Goal: Information Seeking & Learning: Learn about a topic

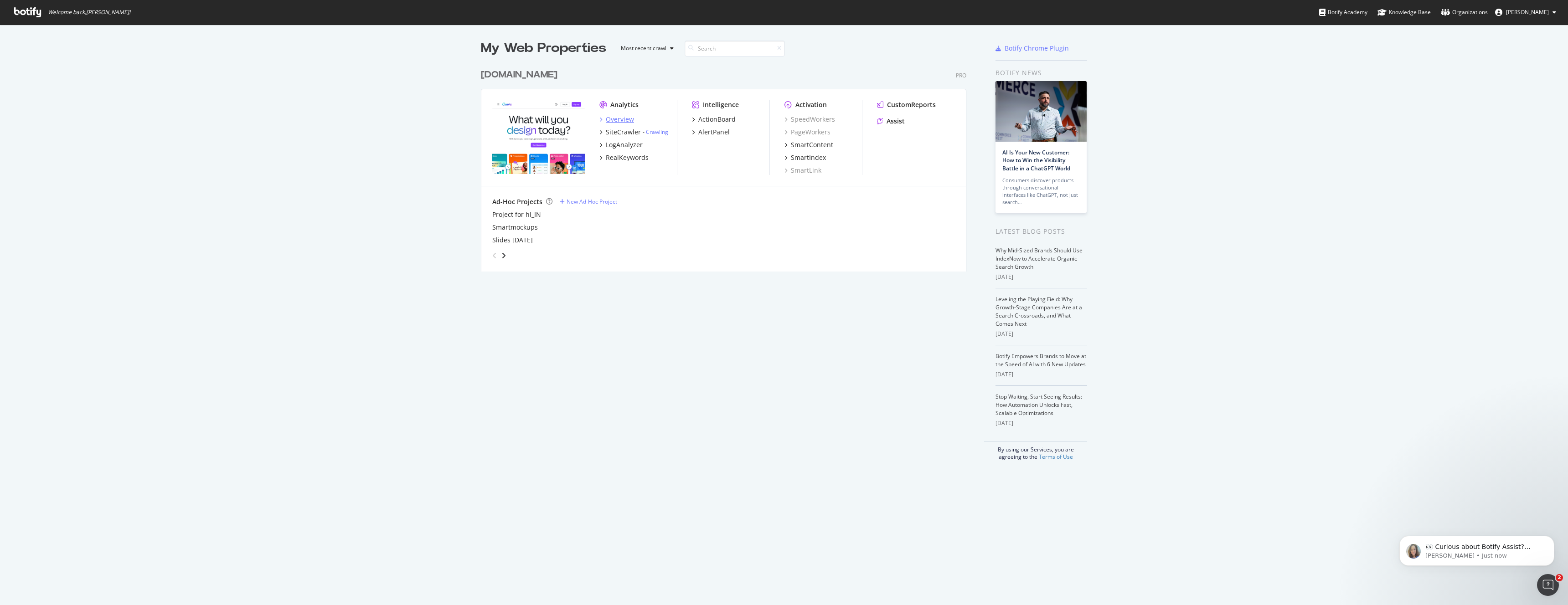
click at [621, 119] on div "Overview" at bounding box center [620, 119] width 28 height 9
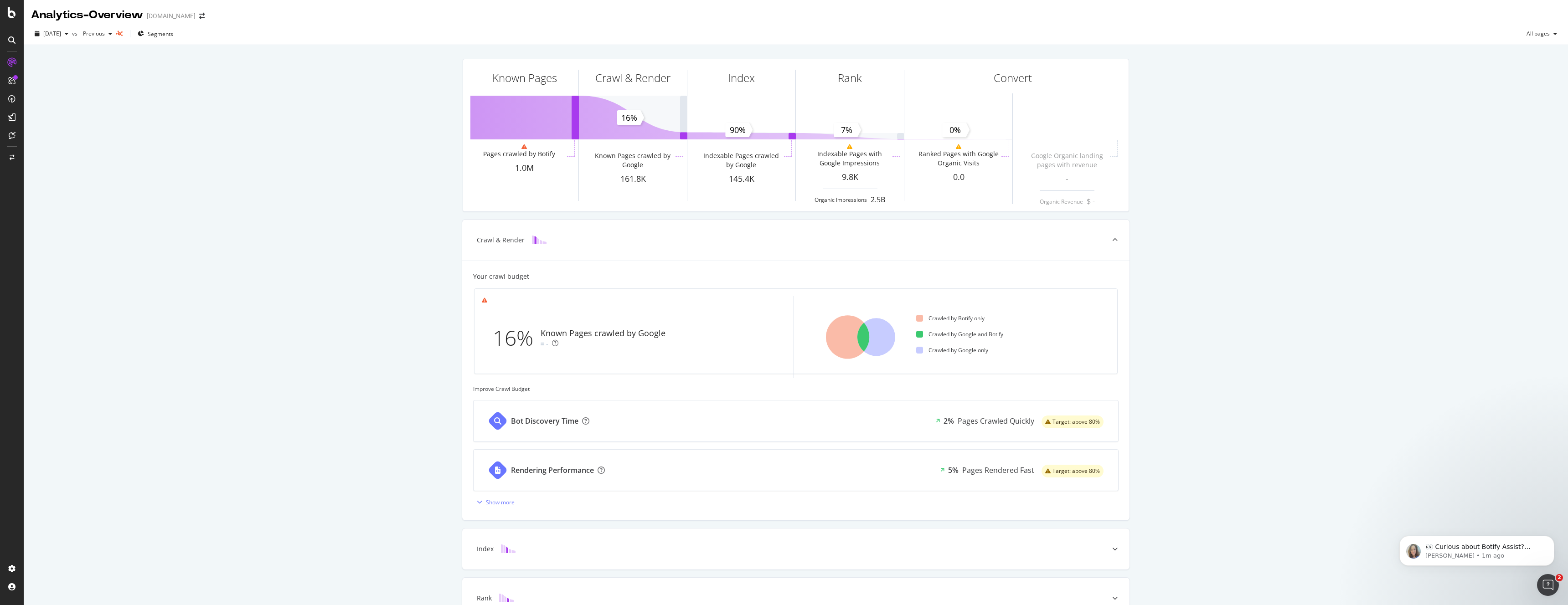
click at [1273, 366] on div "Known Pages Pages crawled by Botify 1.0M Crawl & Render Known Pages crawled by …" at bounding box center [796, 376] width 1544 height 663
click at [173, 37] on span "Segments" at bounding box center [161, 33] width 26 height 8
